Goal: Communication & Community: Ask a question

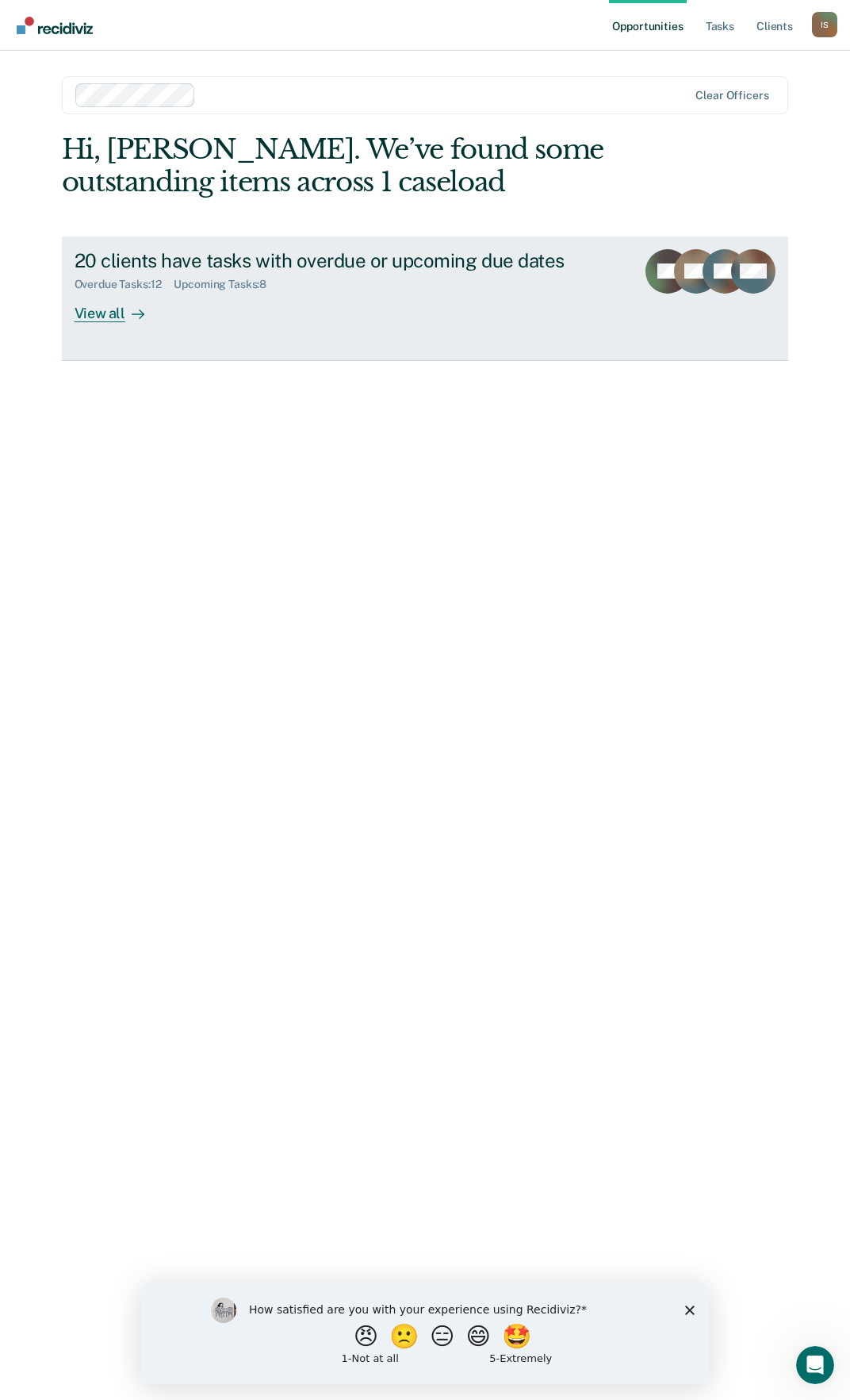
click at [109, 319] on div "View all" at bounding box center [119, 307] width 89 height 31
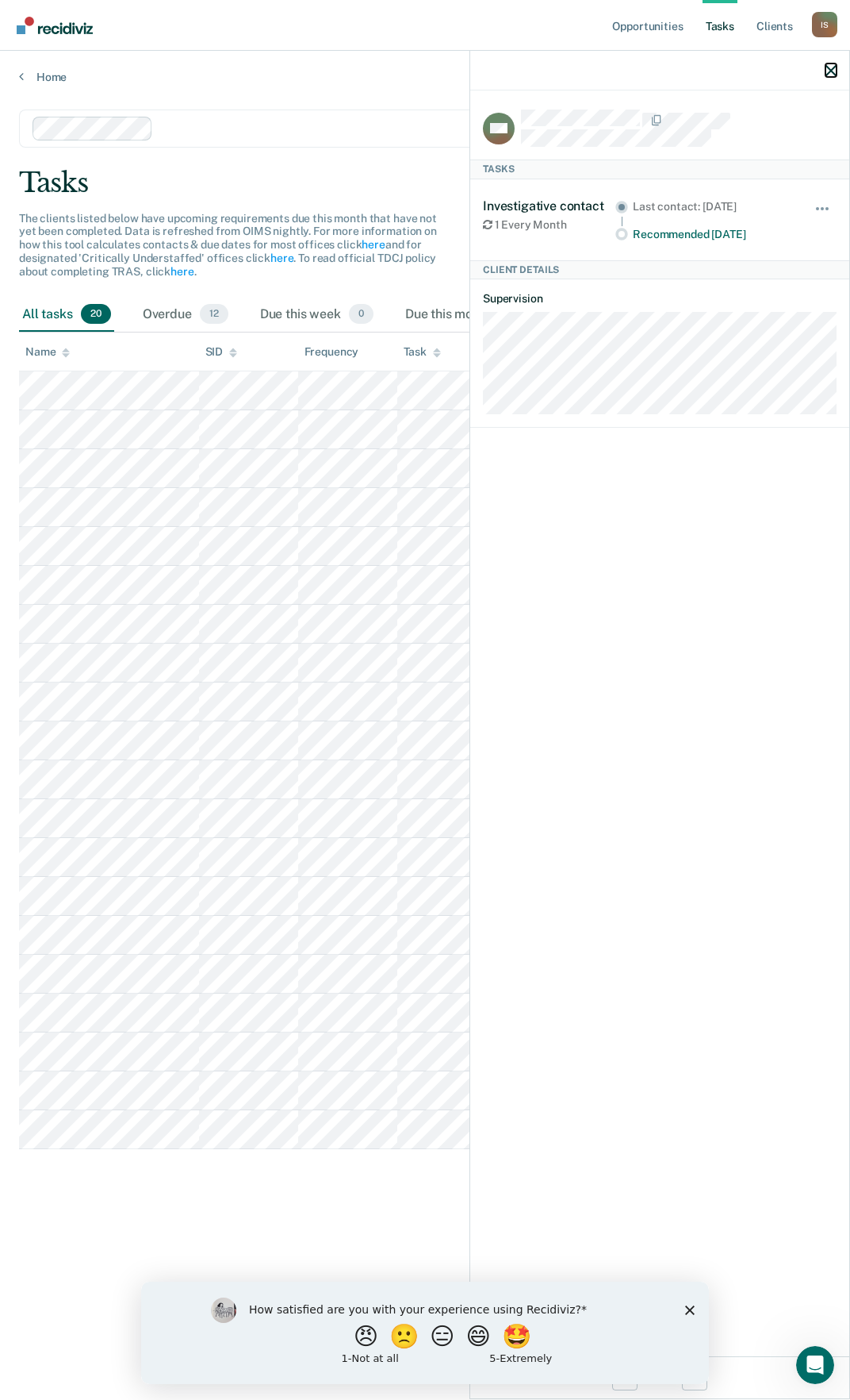
click at [829, 71] on icon "button" at bounding box center [831, 71] width 11 height 11
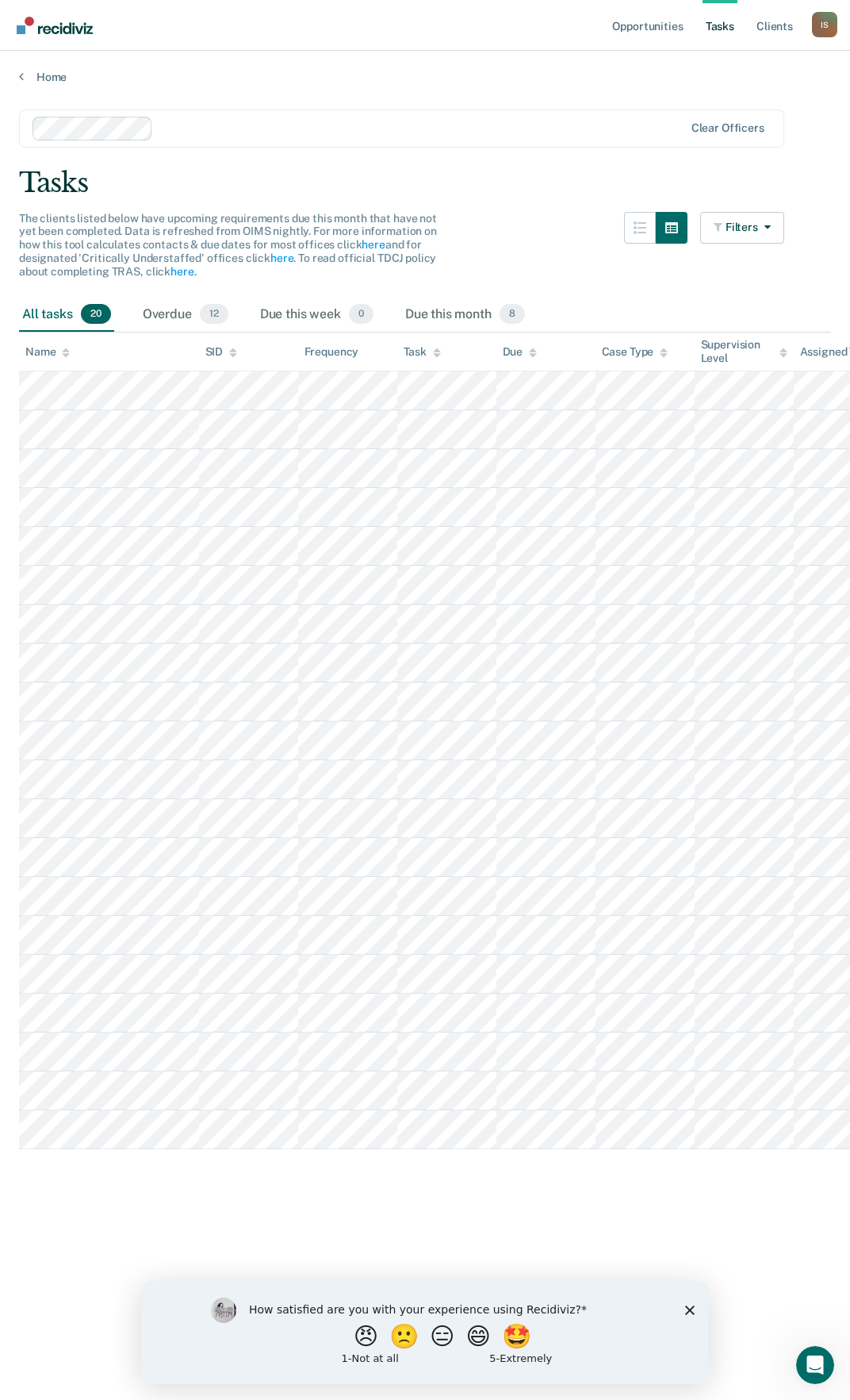
click at [712, 24] on link "Tasks" at bounding box center [719, 25] width 35 height 51
click at [648, 24] on link "Opportunities" at bounding box center [647, 25] width 77 height 51
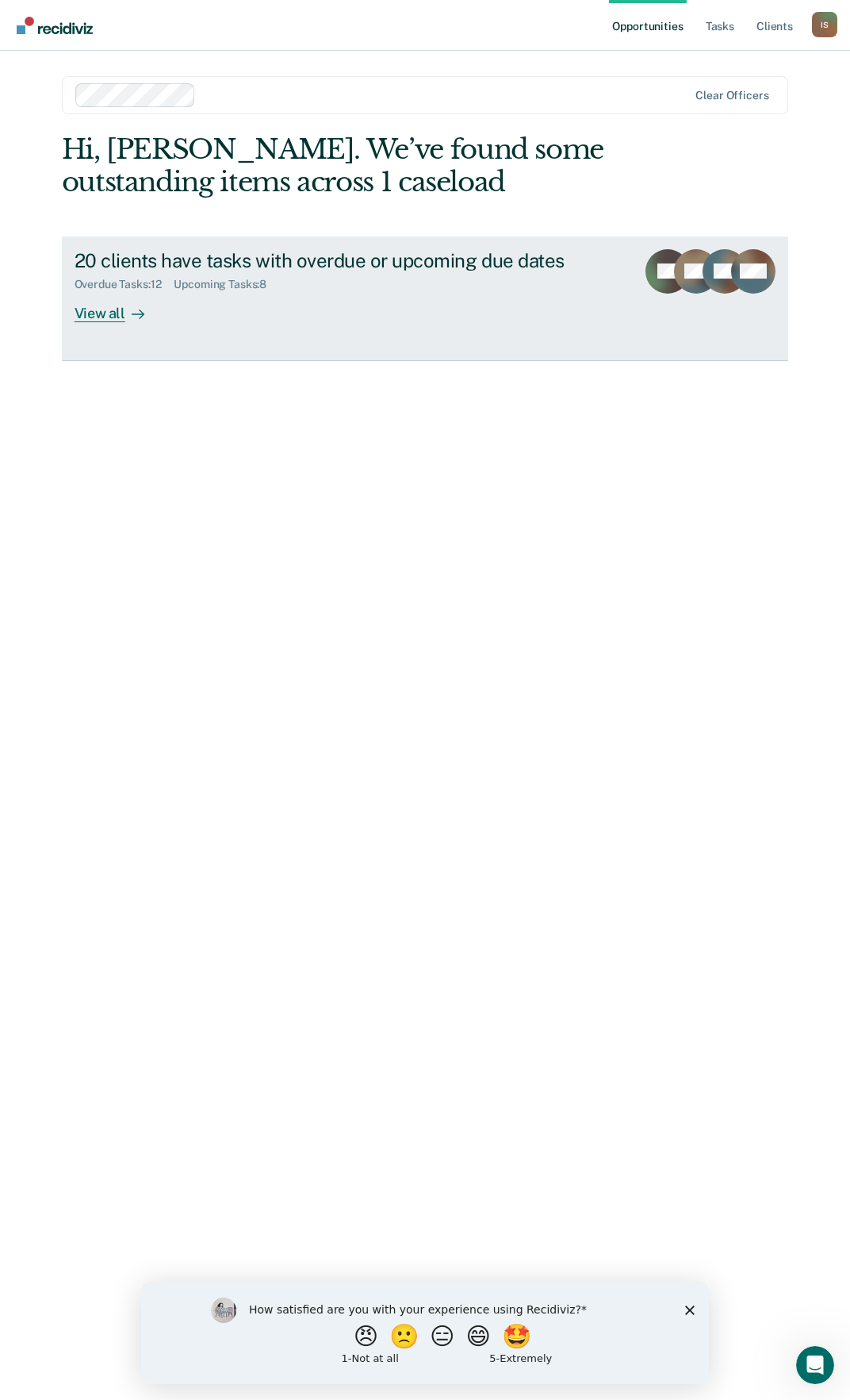
click at [109, 313] on div "View all" at bounding box center [119, 307] width 89 height 31
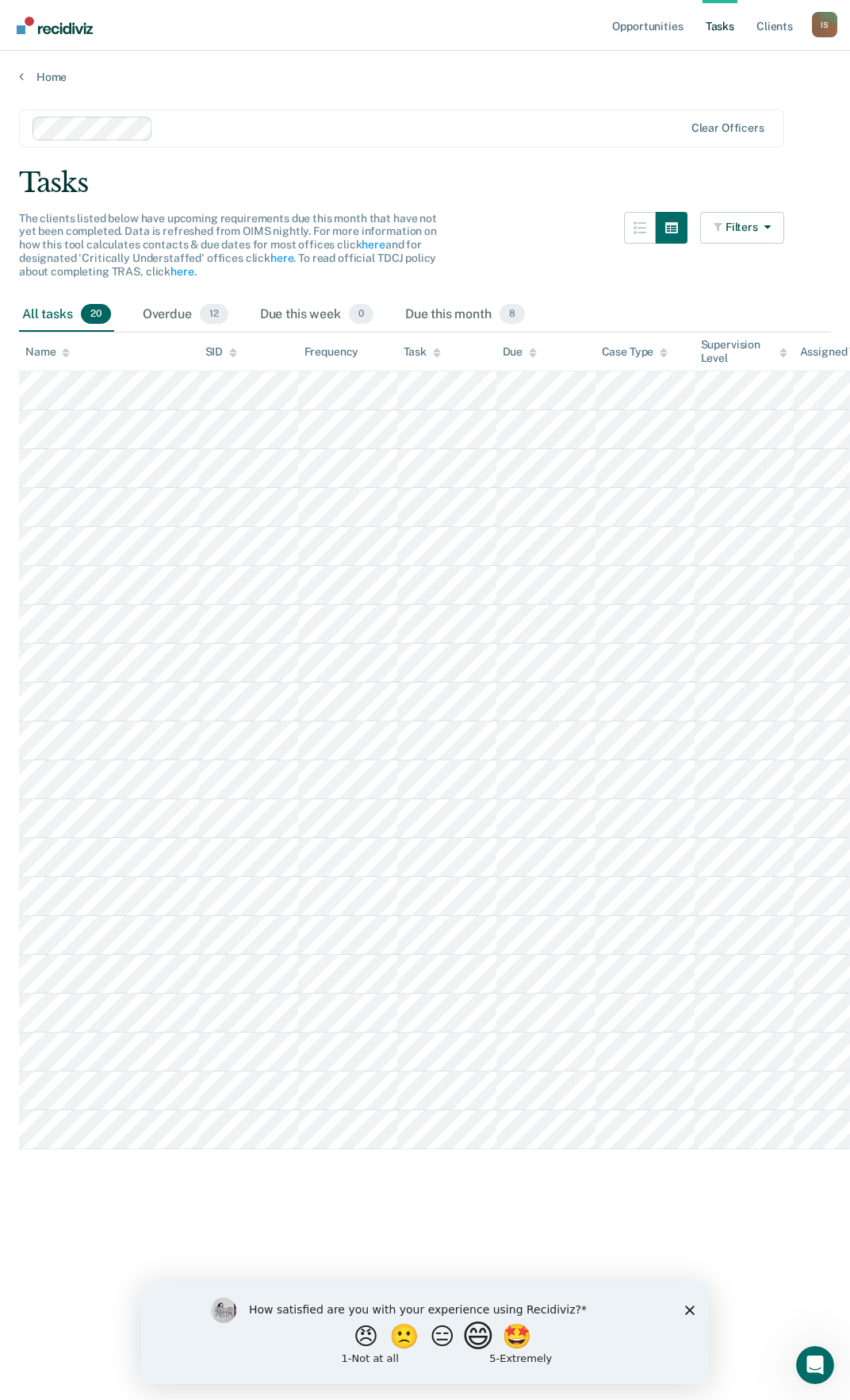
click at [479, 1334] on button "😄" at bounding box center [480, 1335] width 37 height 31
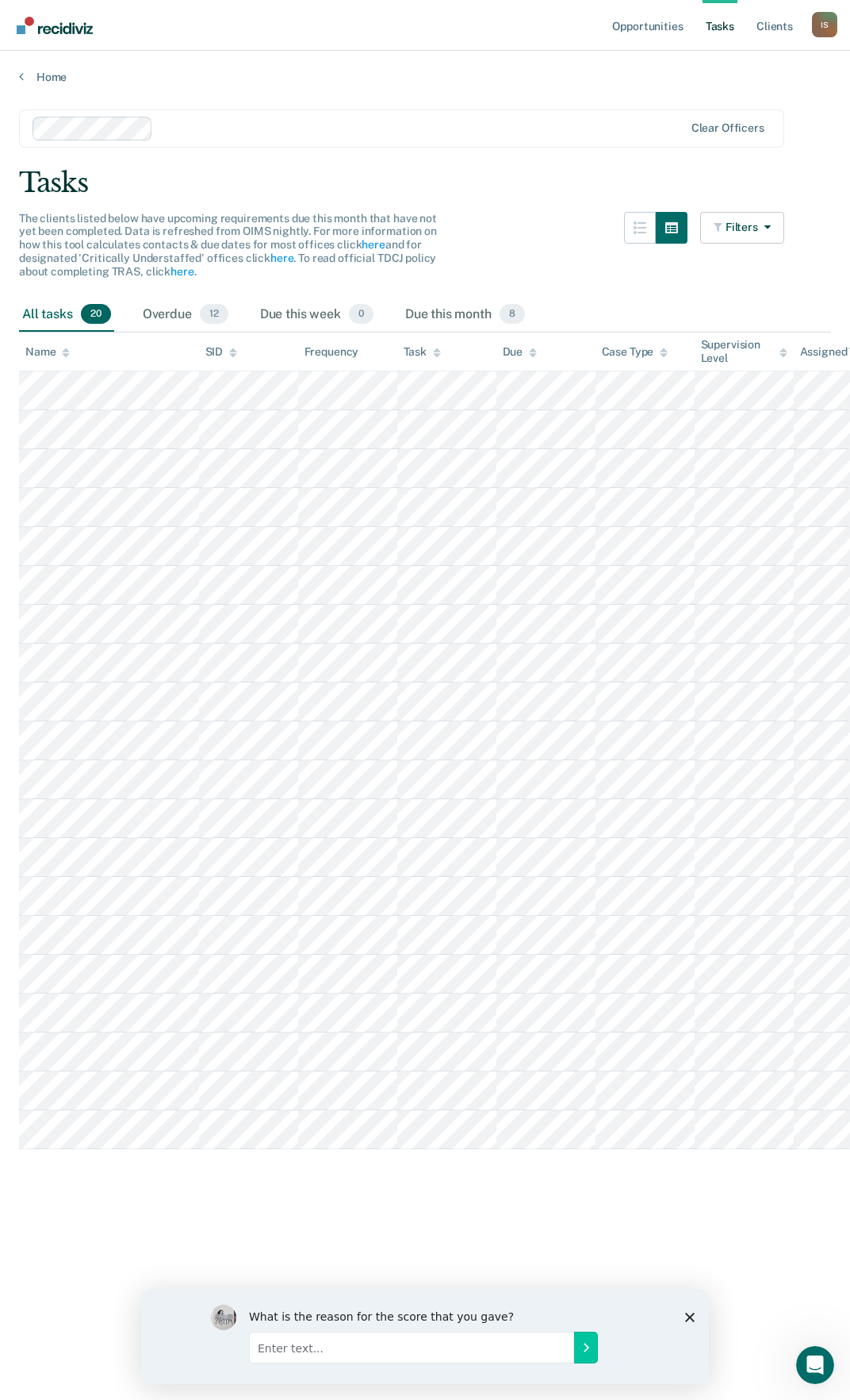
click at [346, 1347] on input "Enter text..." at bounding box center [411, 1346] width 325 height 31
type input "Not updating together with OIMS in real time"
click at [585, 1348] on icon "Submit your response" at bounding box center [586, 1347] width 13 height 13
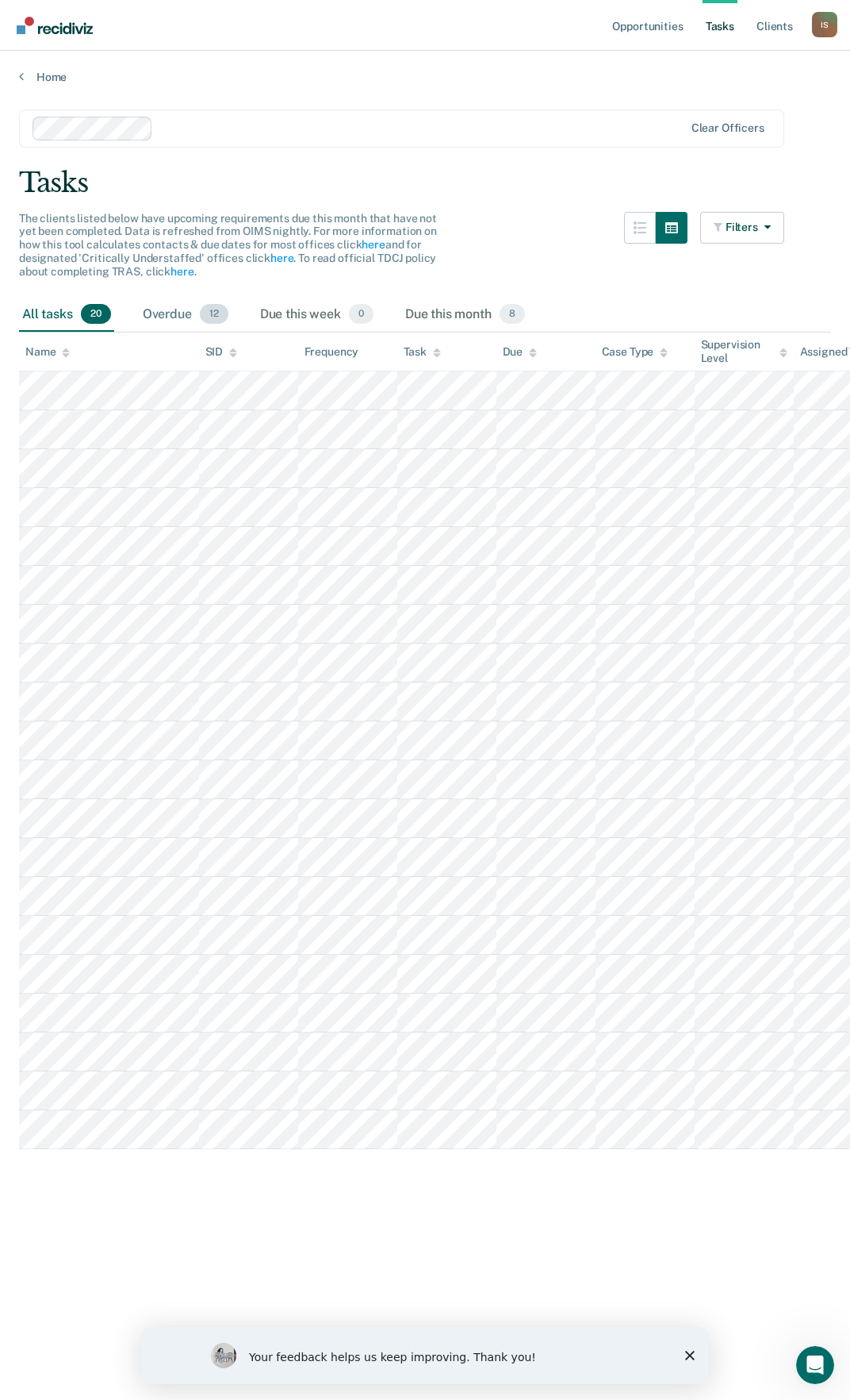
click at [176, 311] on div "Overdue 12" at bounding box center [185, 315] width 92 height 35
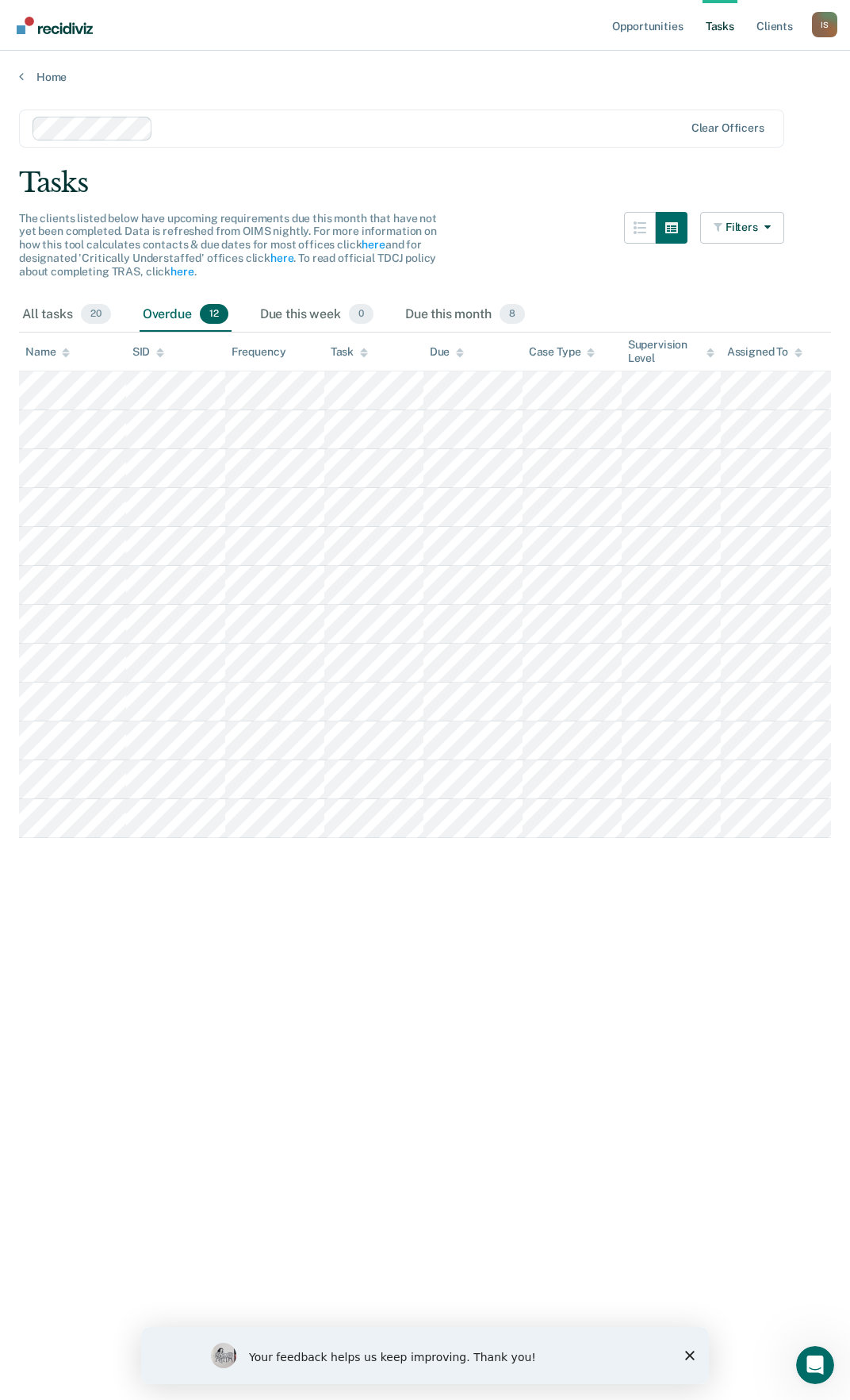
click at [729, 24] on link "Tasks" at bounding box center [719, 25] width 35 height 51
click at [633, 28] on link "Opportunities" at bounding box center [647, 25] width 77 height 51
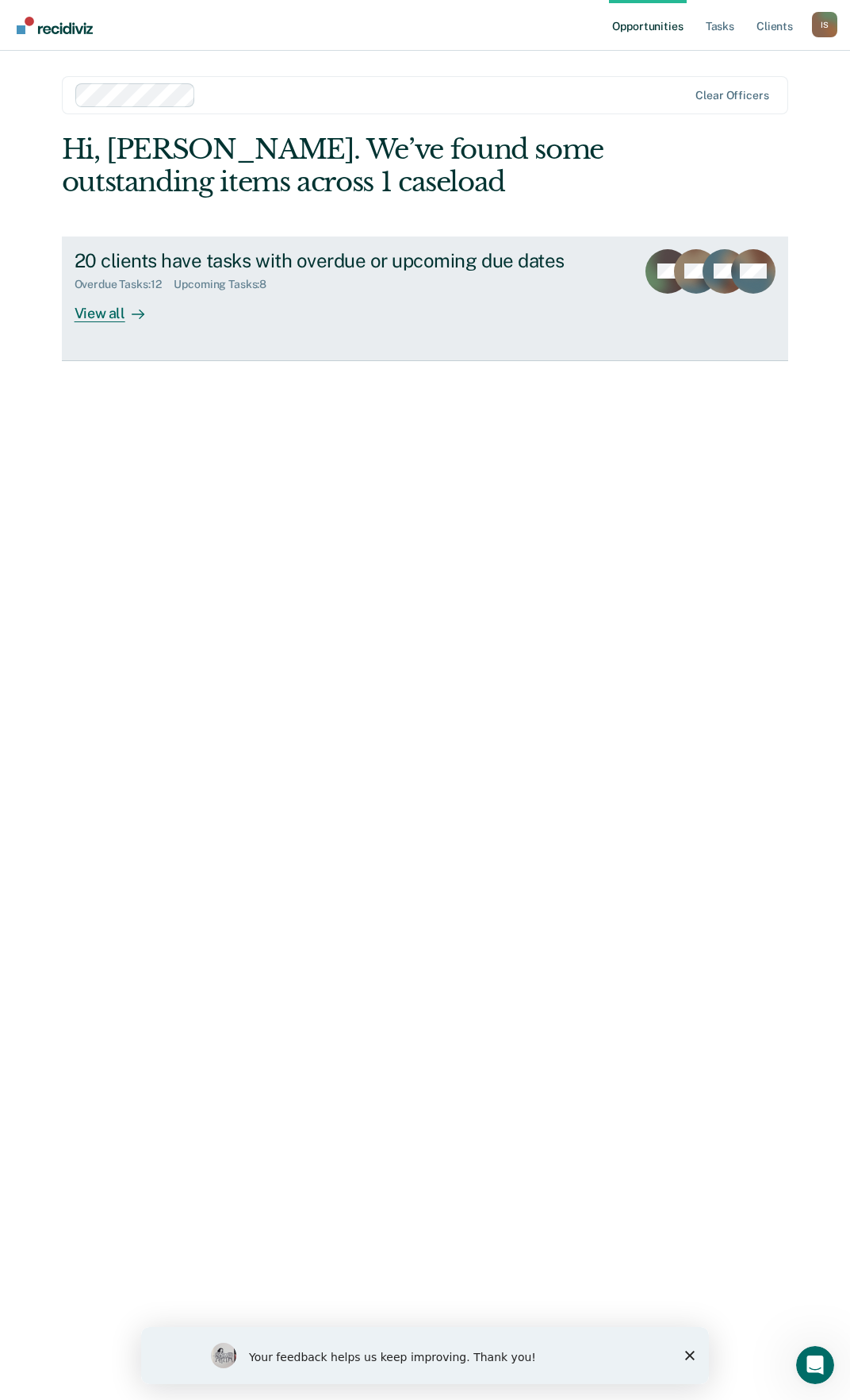
click at [219, 283] on div "Upcoming Tasks : 8" at bounding box center [226, 284] width 106 height 14
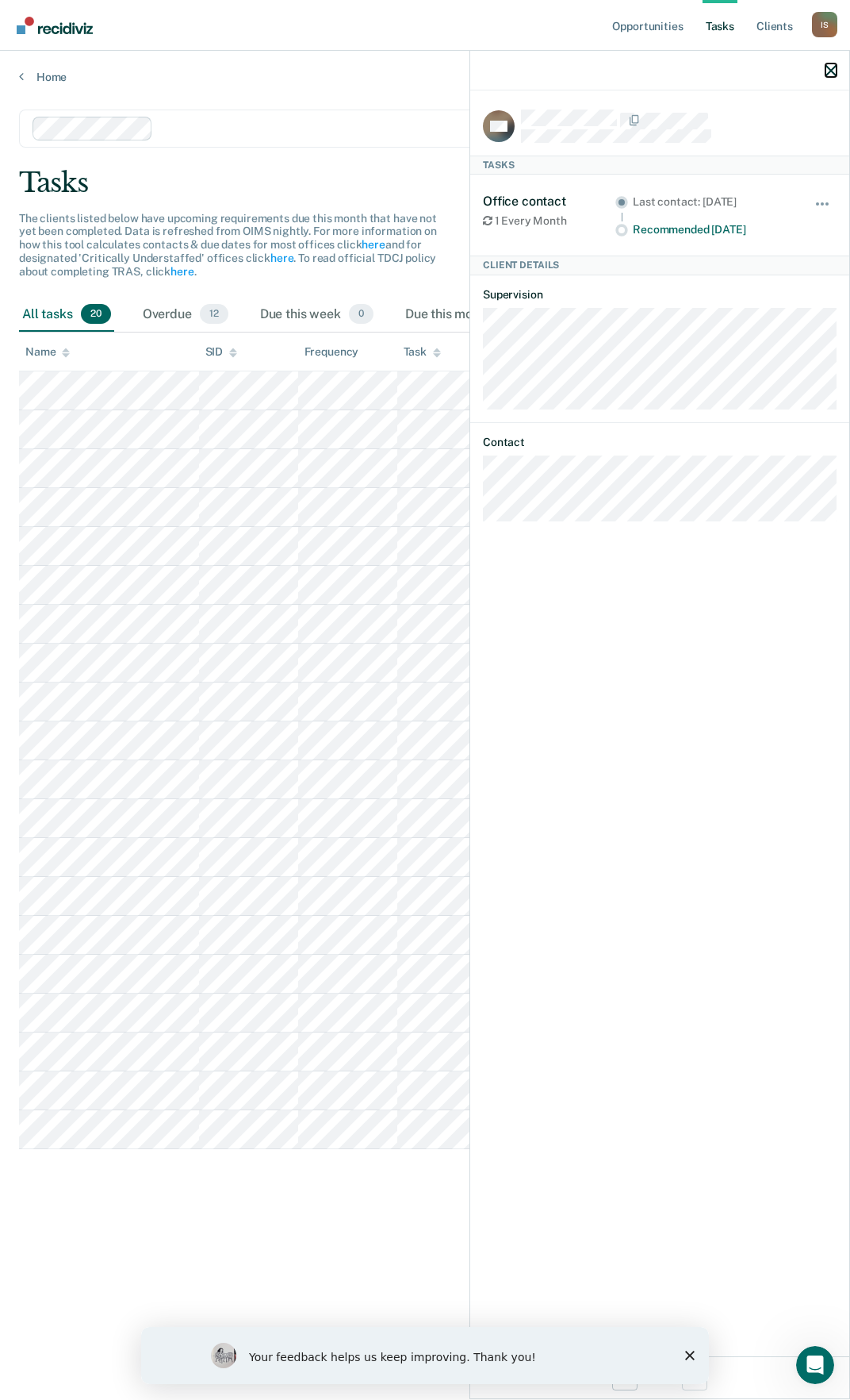
click at [835, 69] on icon "button" at bounding box center [831, 71] width 11 height 11
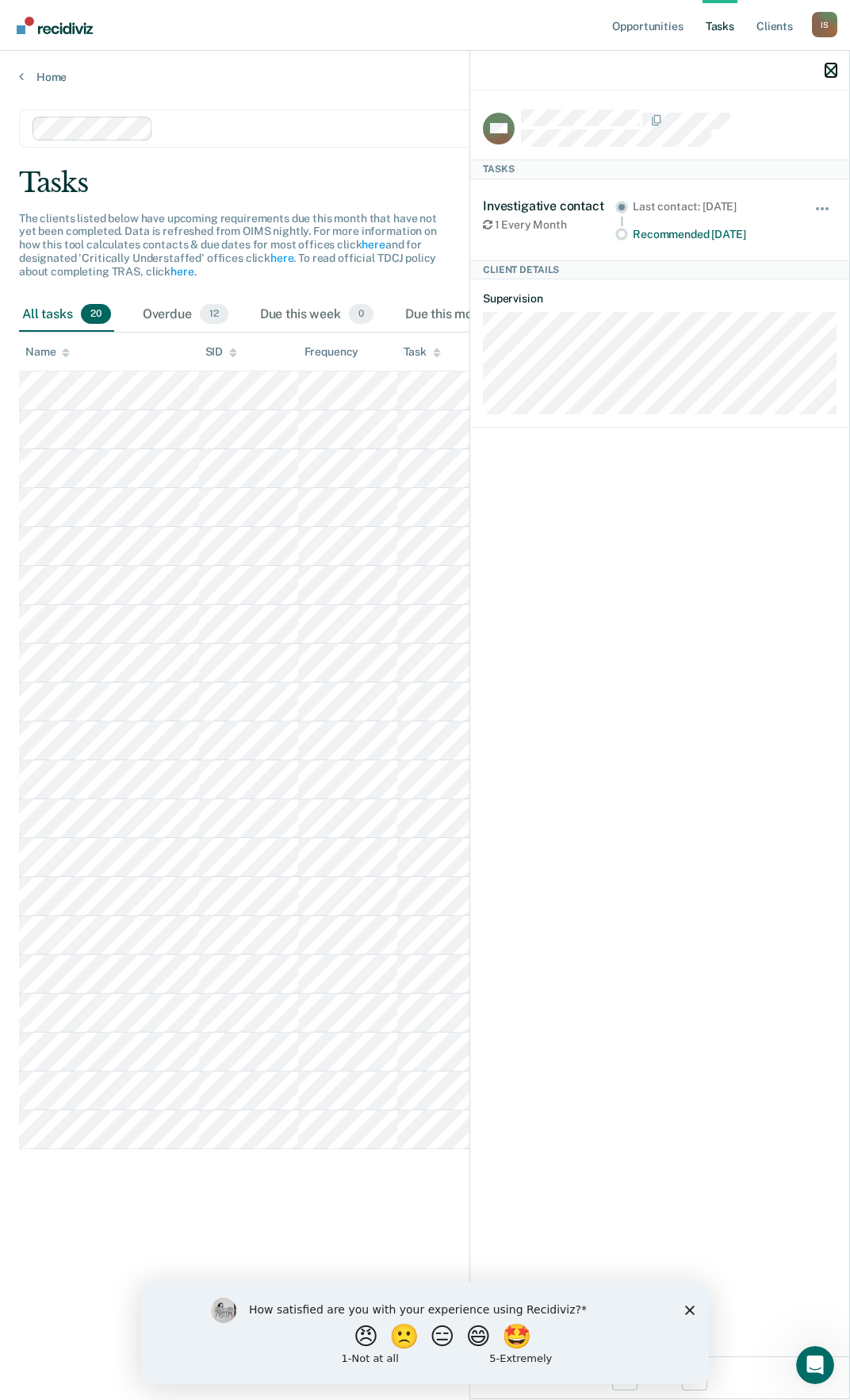
click at [835, 67] on icon "button" at bounding box center [831, 71] width 11 height 11
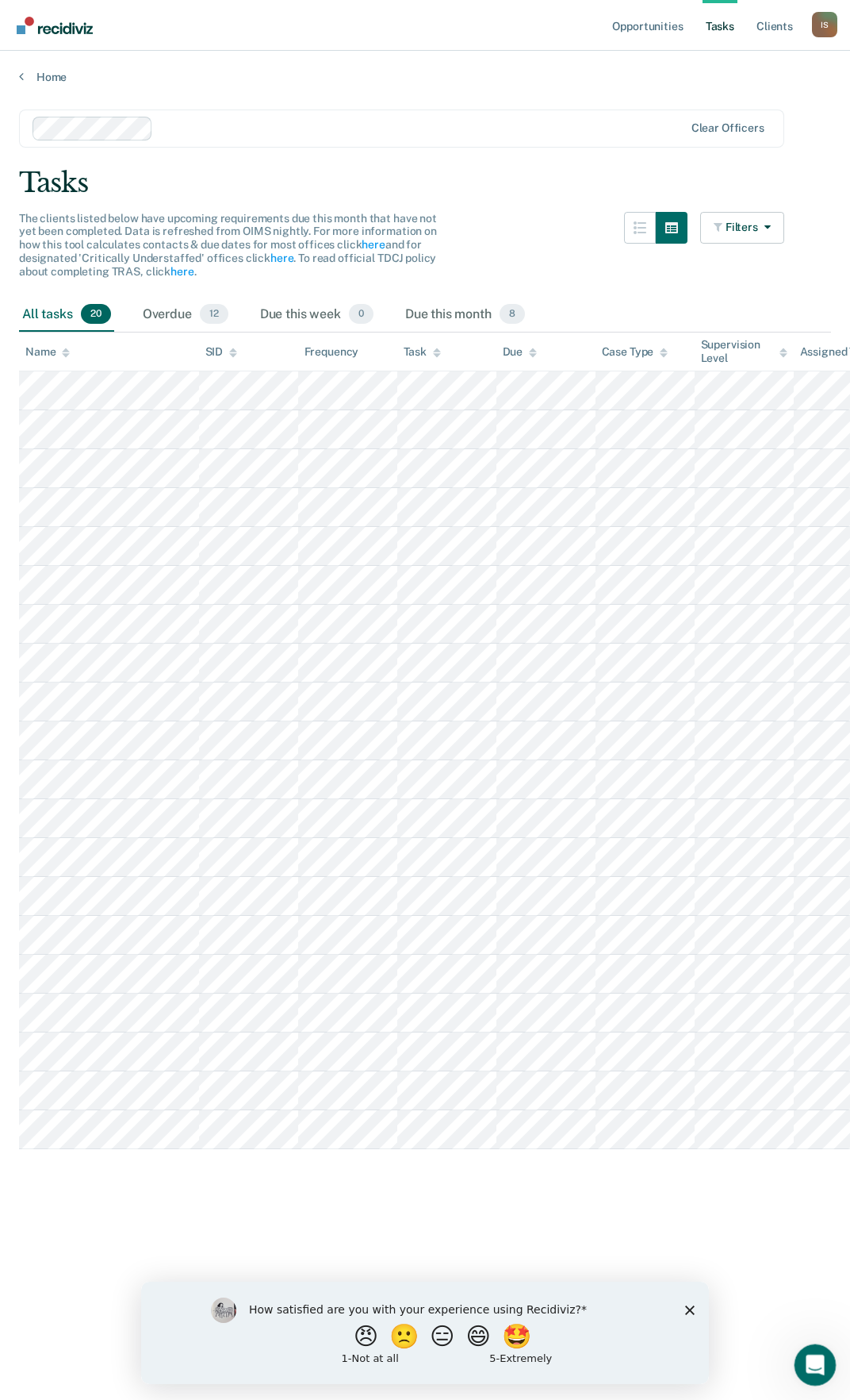
click at [819, 1363] on icon "Open Intercom Messenger" at bounding box center [813, 1363] width 26 height 26
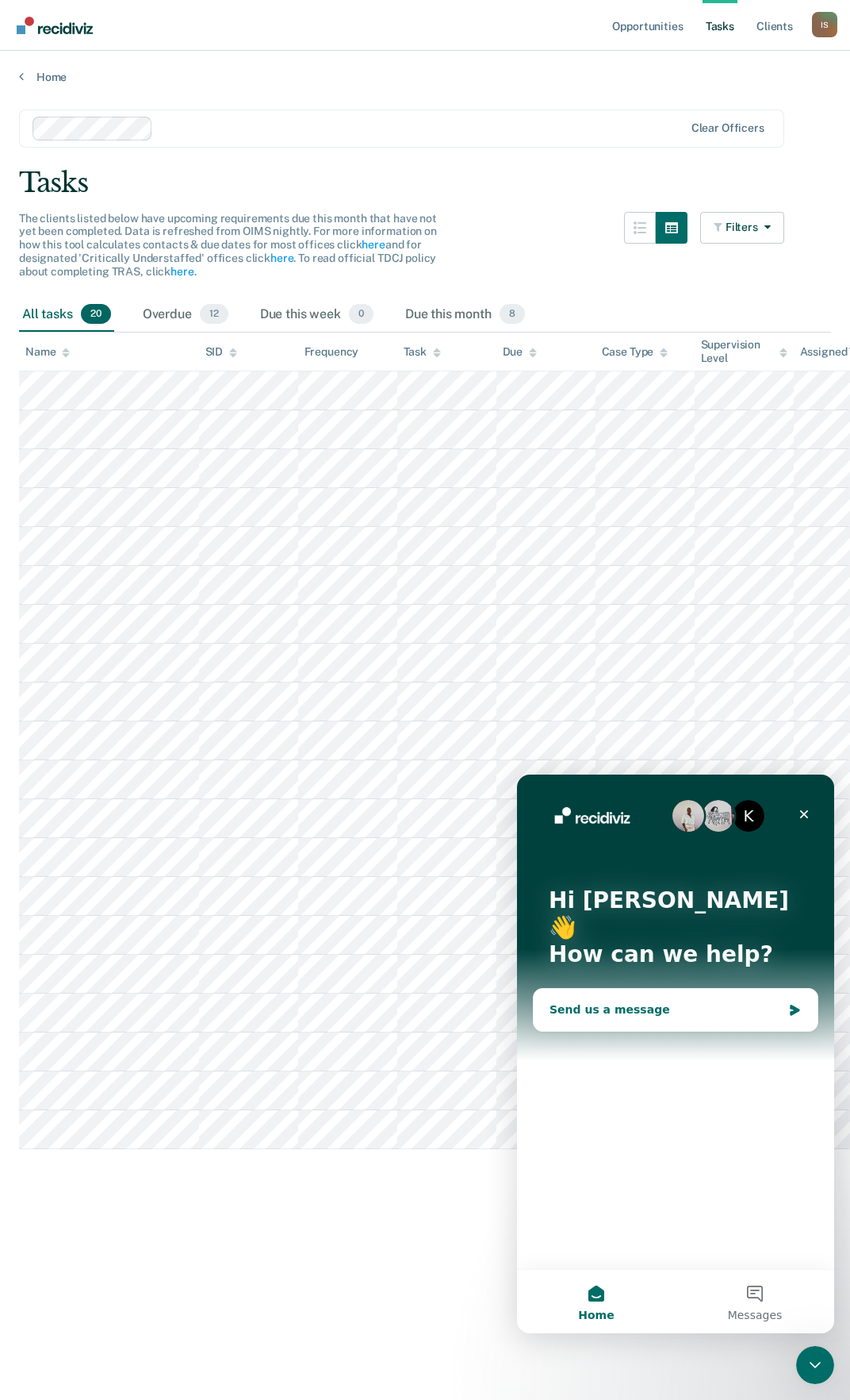
click at [614, 1001] on div "Send us a message" at bounding box center [666, 1009] width 232 height 17
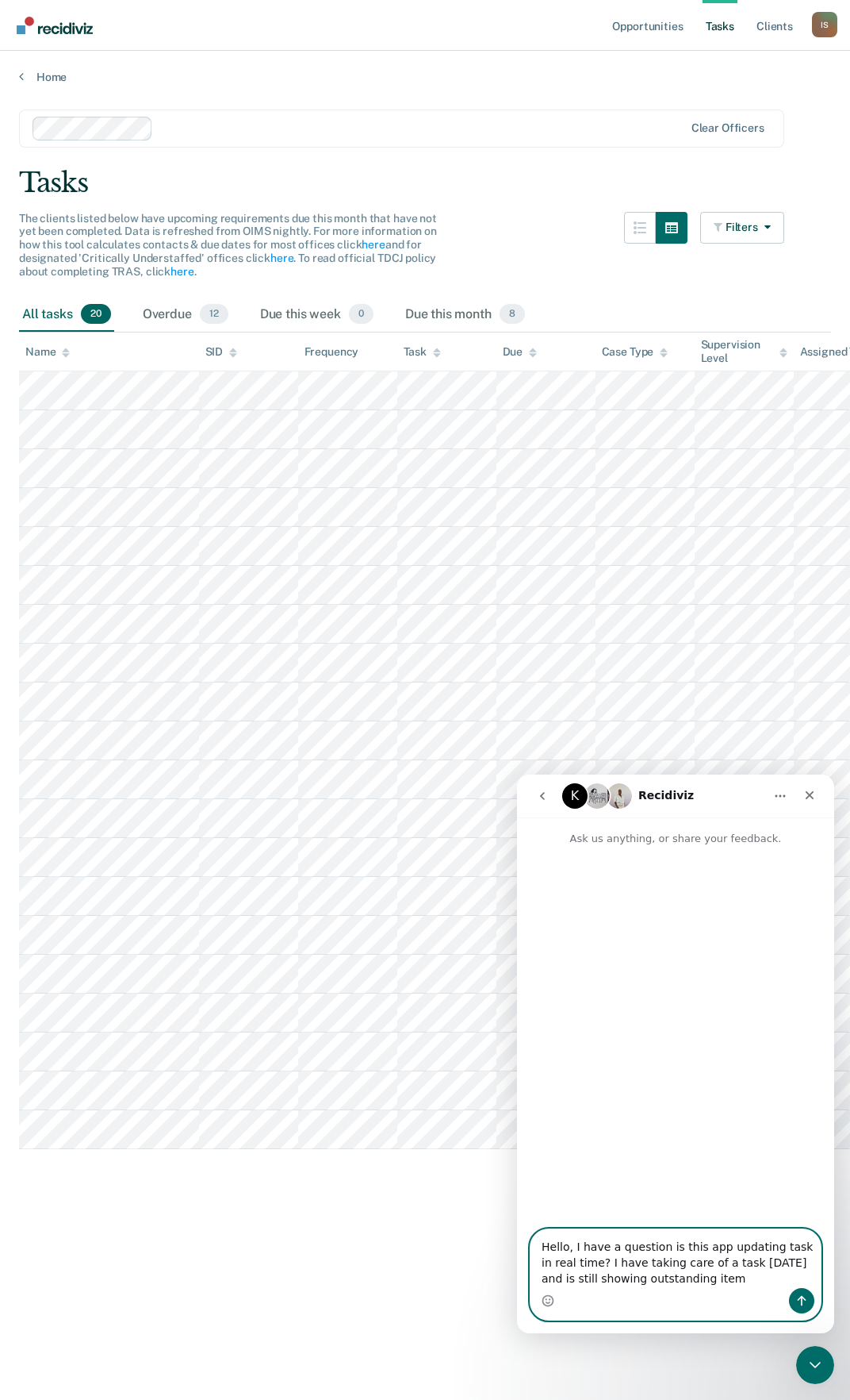
type textarea "Hello, I have a question is this app updating task in real time? I have taking …"
click at [798, 1301] on icon "Send a message…" at bounding box center [802, 1301] width 13 height 13
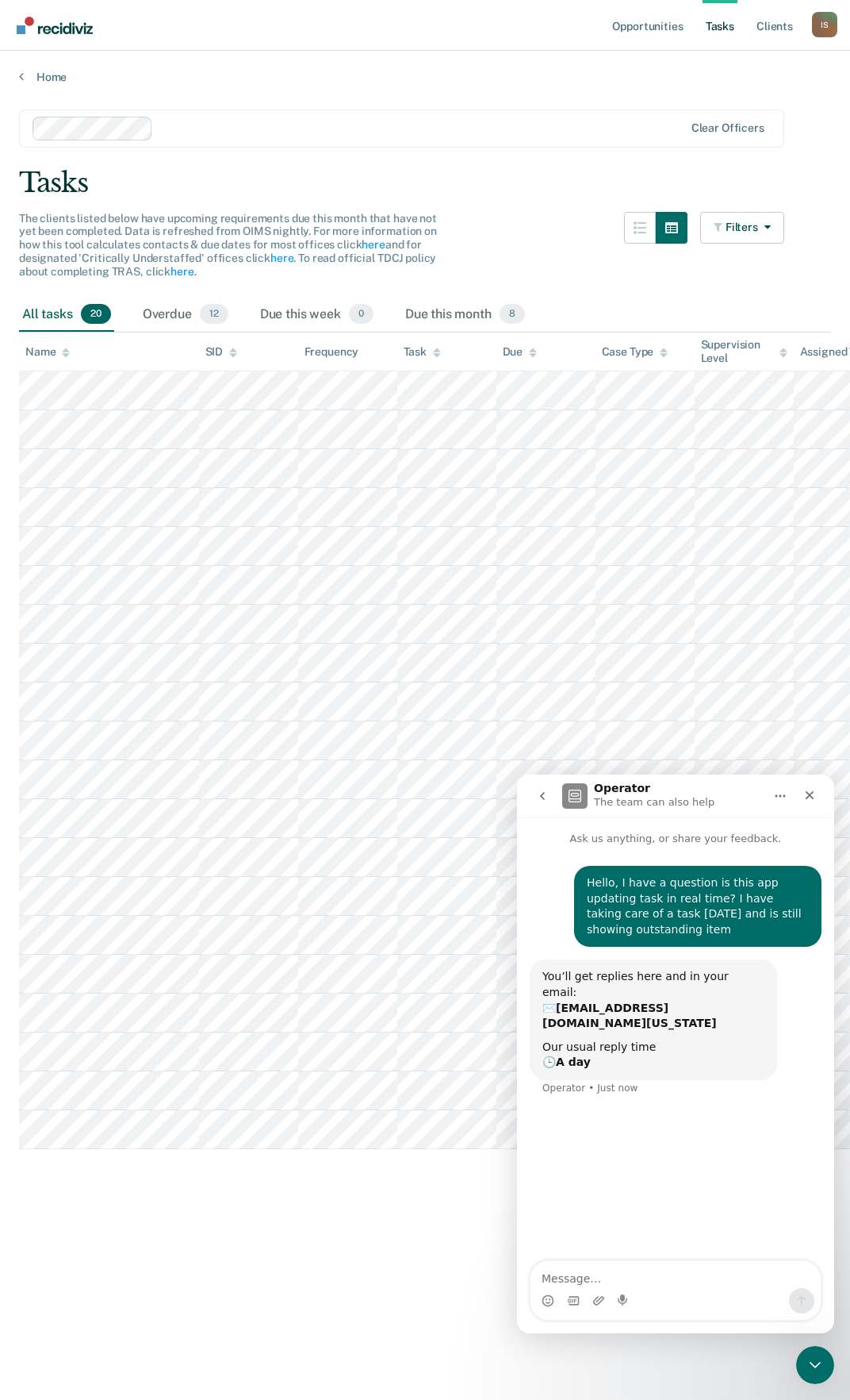
click at [344, 1260] on main "Clear officers Tasks The clients listed below have upcoming requirements due th…" at bounding box center [425, 739] width 850 height 1311
click at [810, 794] on icon "Close" at bounding box center [810, 795] width 9 height 9
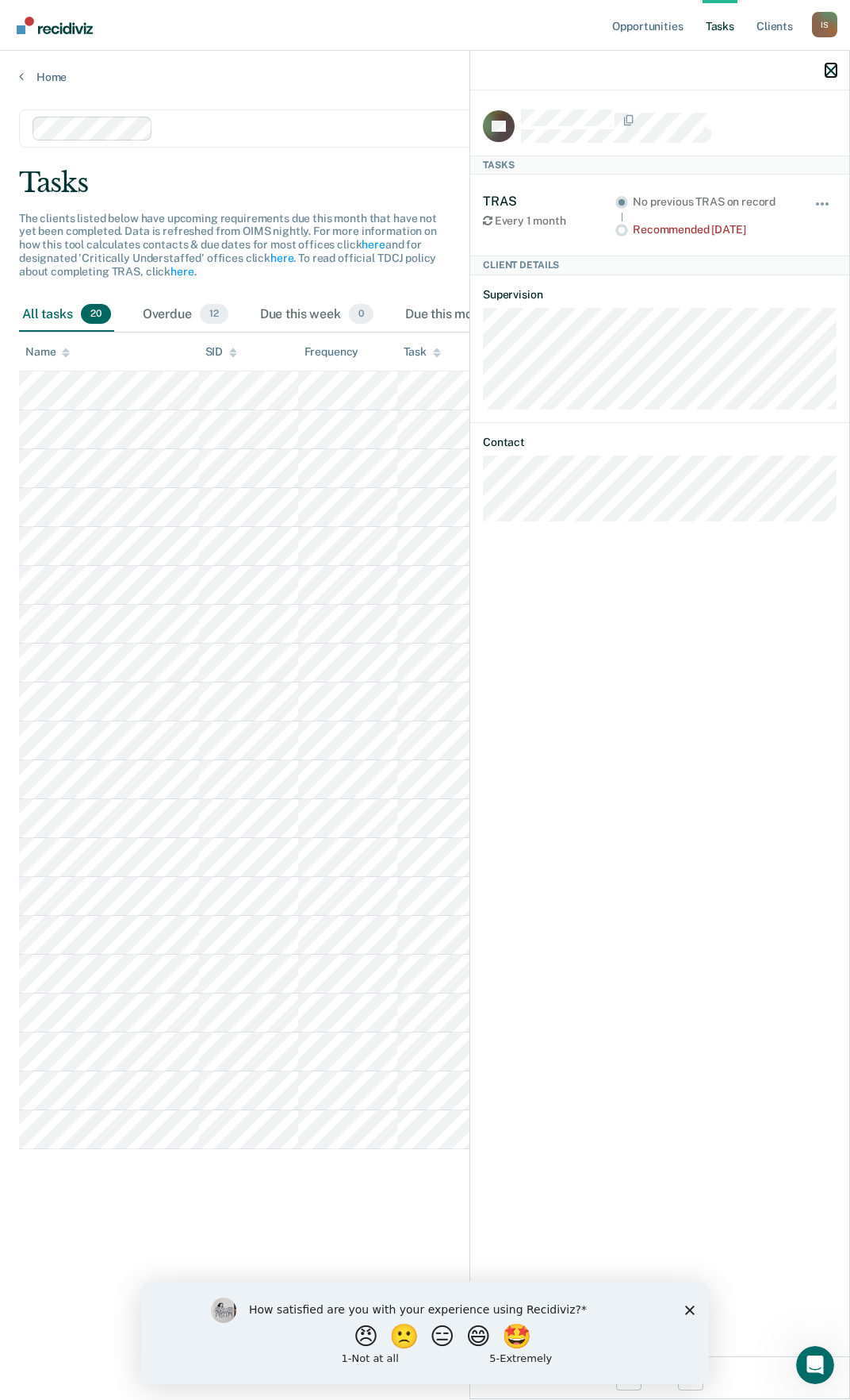
click at [833, 73] on icon "button" at bounding box center [831, 71] width 11 height 11
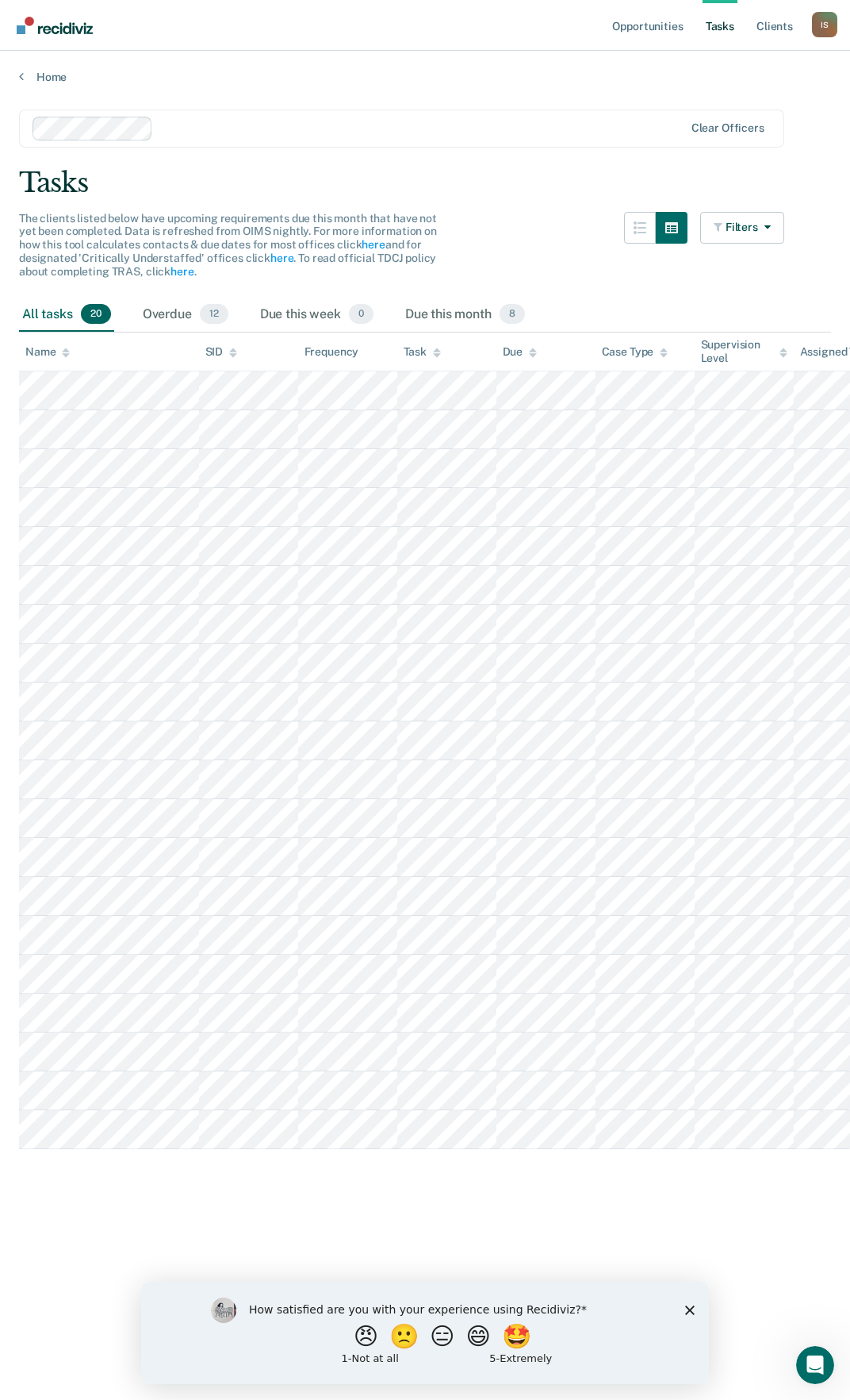
click at [718, 24] on link "Tasks" at bounding box center [719, 25] width 35 height 51
